Goal: Information Seeking & Learning: Learn about a topic

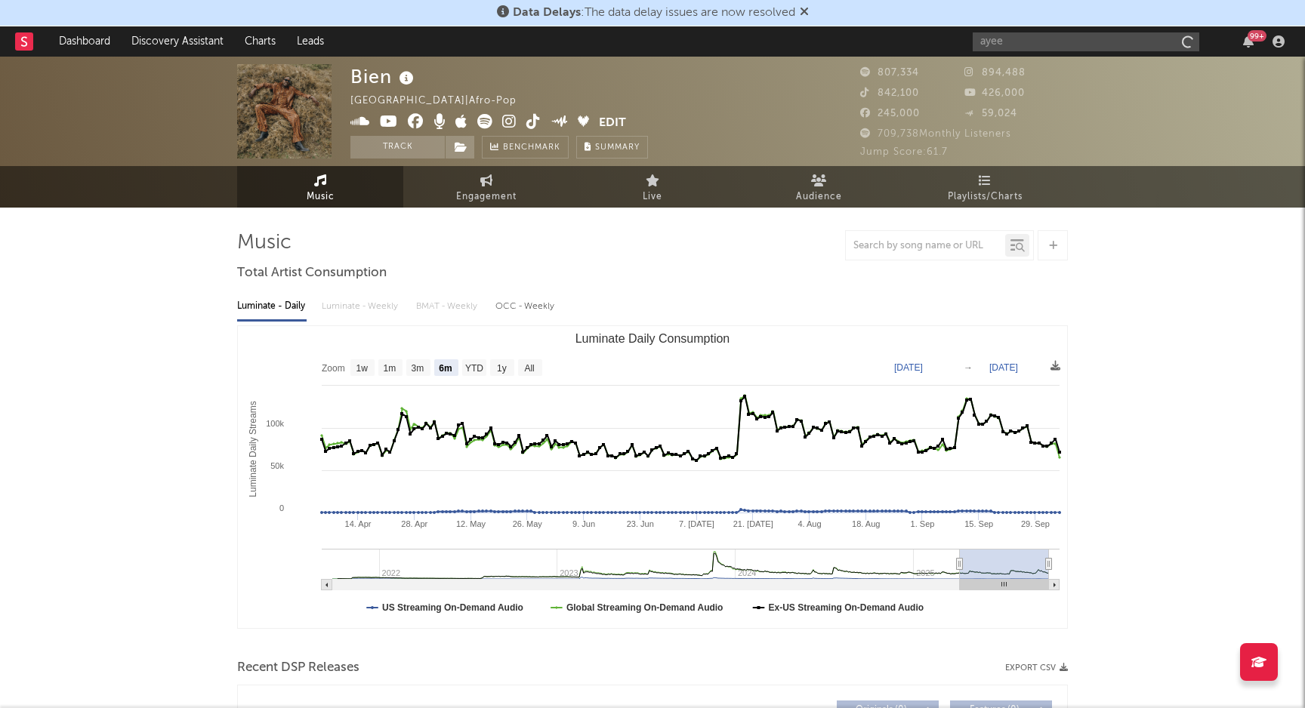
select select "6m"
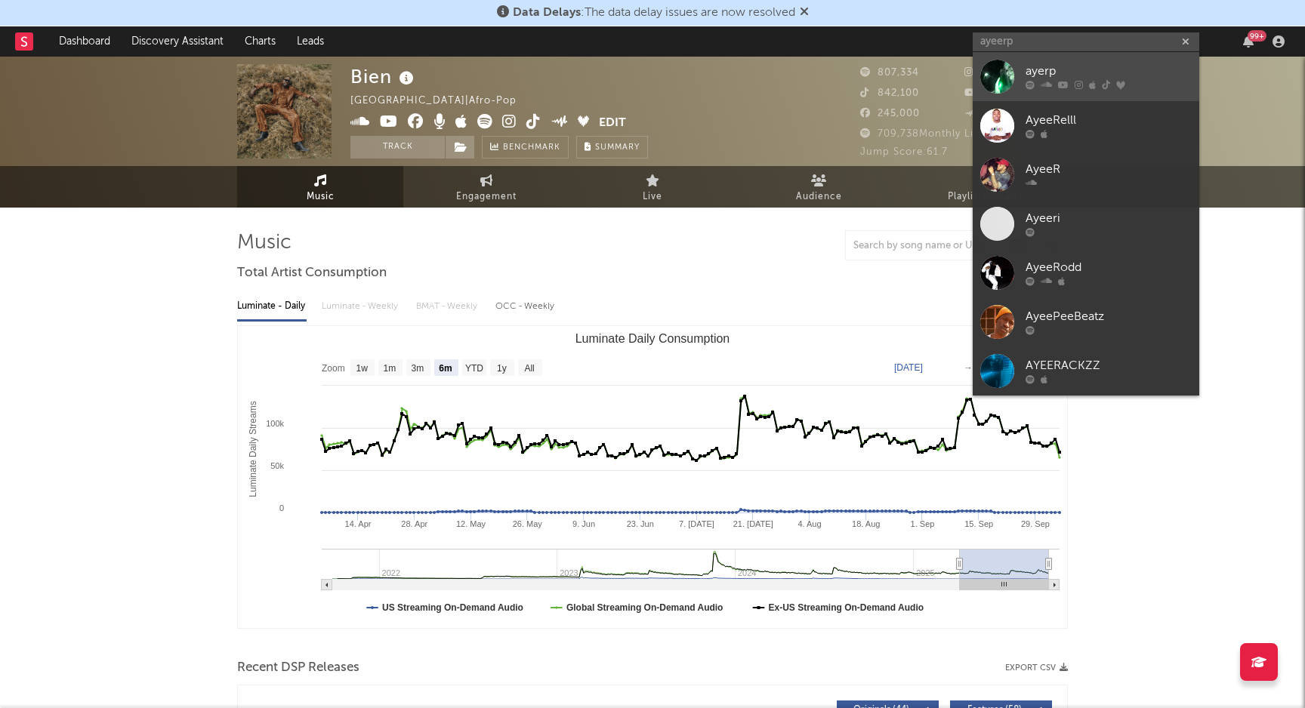
type input "ayeerp"
click at [1080, 67] on div "ayerp" at bounding box center [1108, 72] width 166 height 18
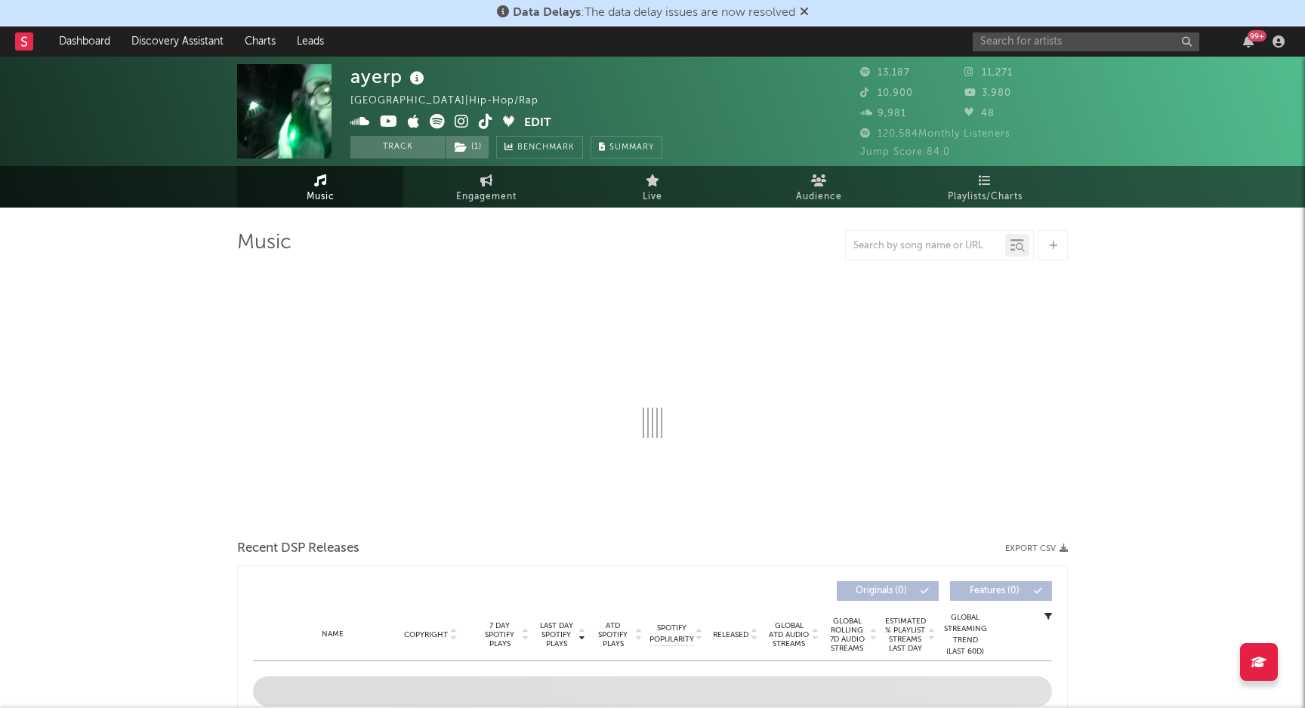
select select "6m"
